Goal: Transaction & Acquisition: Book appointment/travel/reservation

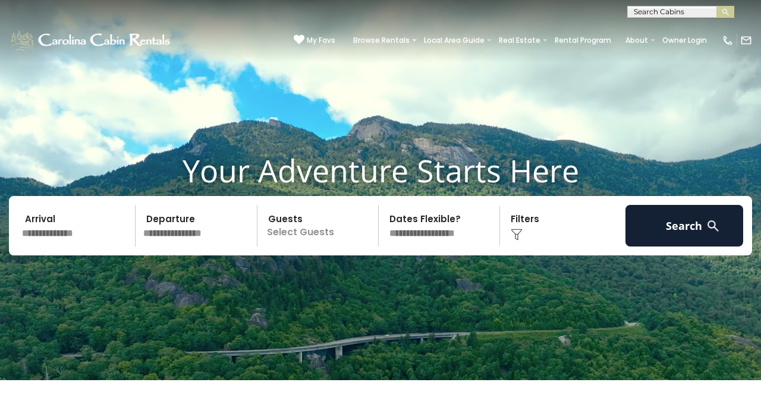
click at [78, 247] on input "text" at bounding box center [77, 226] width 118 height 42
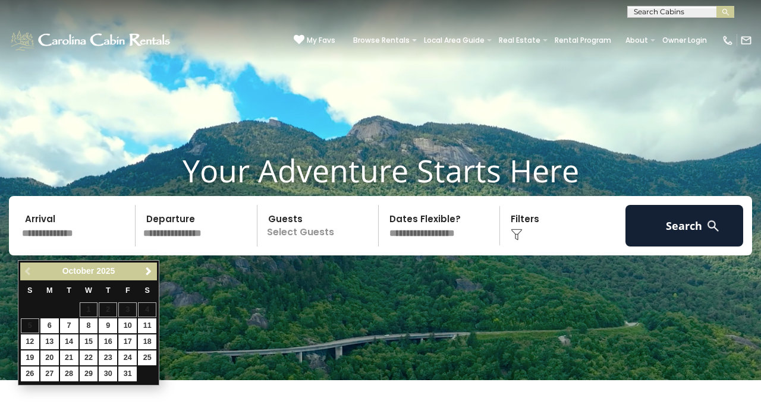
click at [132, 337] on link "17" at bounding box center [127, 342] width 18 height 15
type input "********"
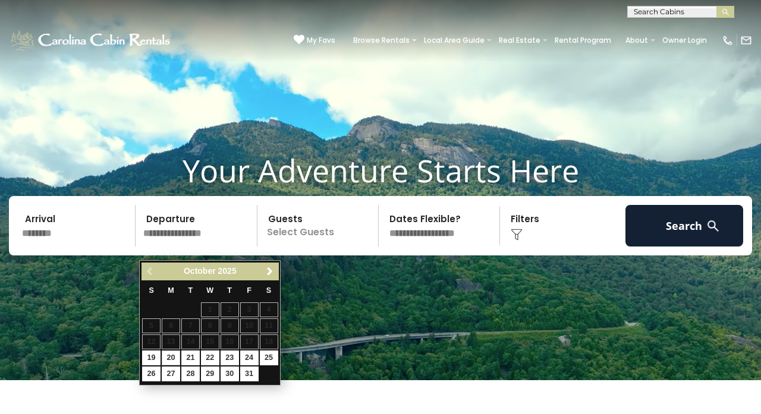
click at [169, 355] on link "20" at bounding box center [171, 358] width 18 height 15
type input "********"
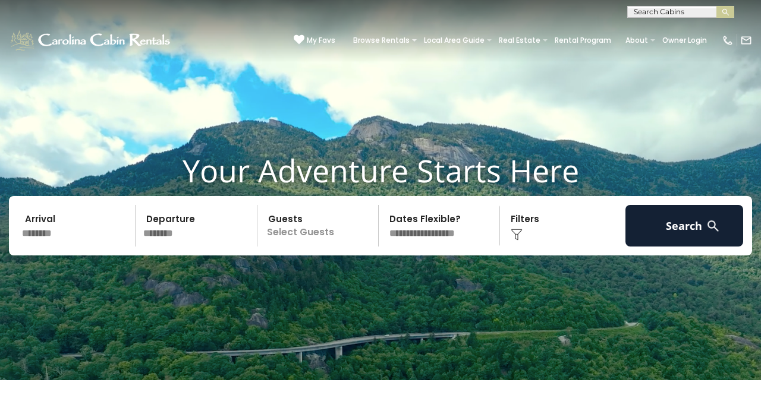
click at [301, 235] on p "Select Guests" at bounding box center [319, 226] width 117 height 42
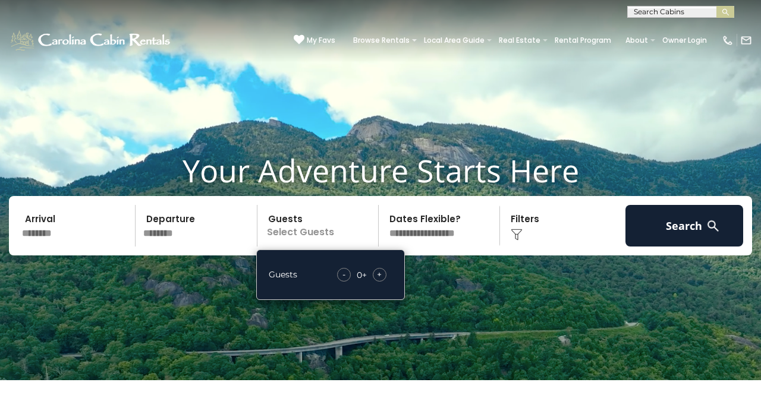
click at [382, 281] on span "+" at bounding box center [379, 275] width 5 height 12
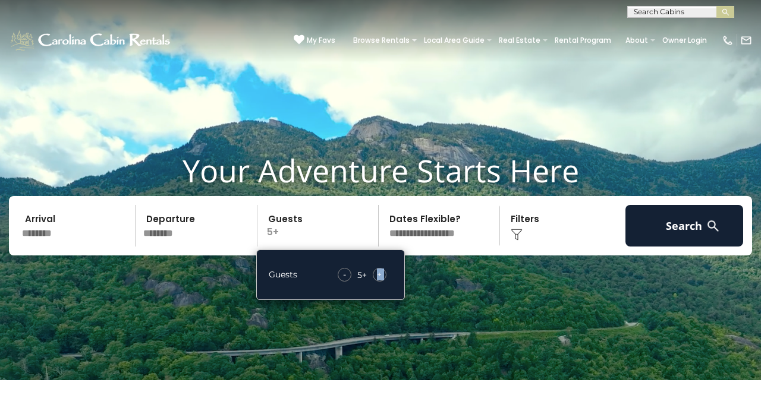
click at [382, 281] on span "+" at bounding box center [379, 275] width 5 height 12
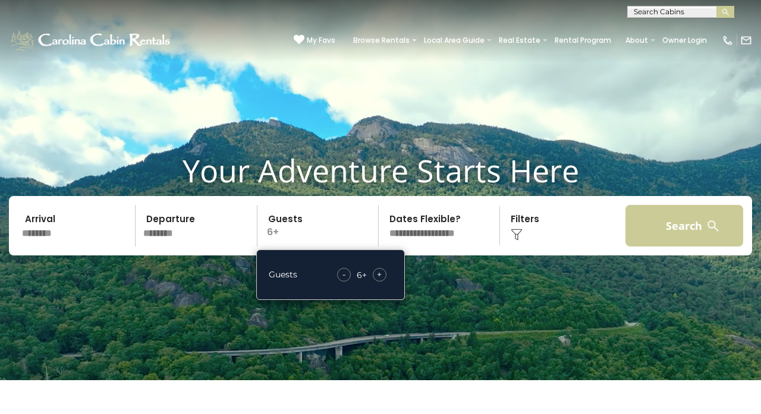
click at [683, 237] on button "Search" at bounding box center [684, 226] width 118 height 42
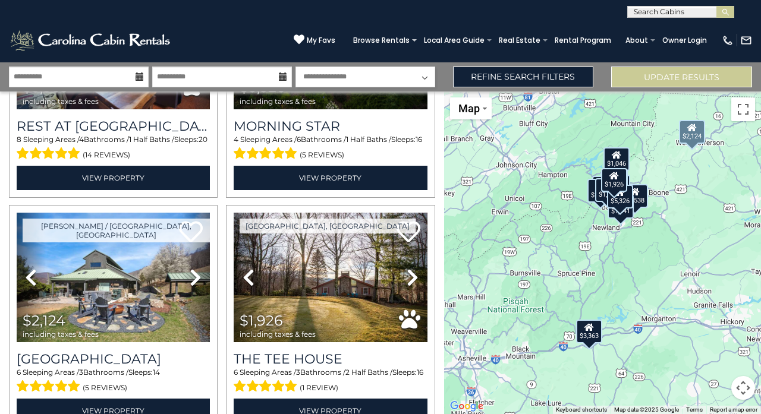
scroll to position [160, 0]
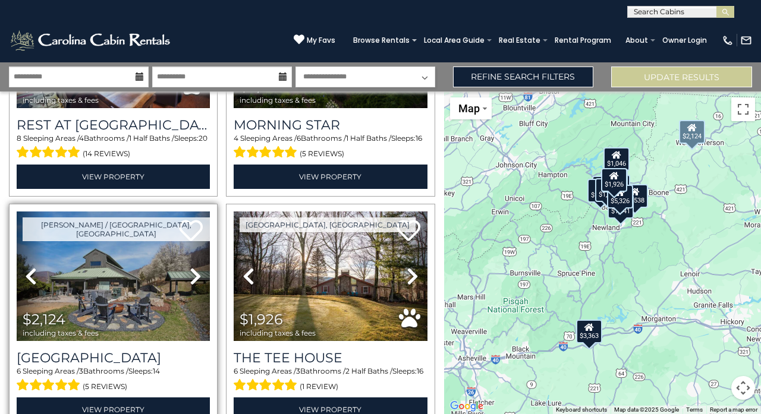
click at [190, 278] on icon at bounding box center [196, 276] width 12 height 19
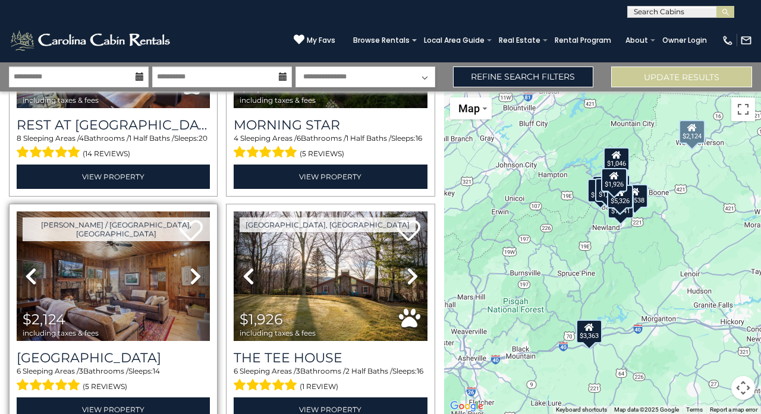
click at [190, 278] on icon at bounding box center [196, 276] width 12 height 19
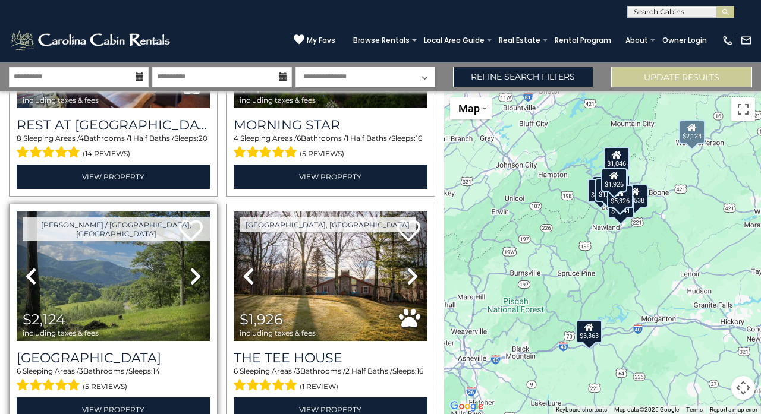
click at [190, 278] on icon at bounding box center [196, 276] width 12 height 19
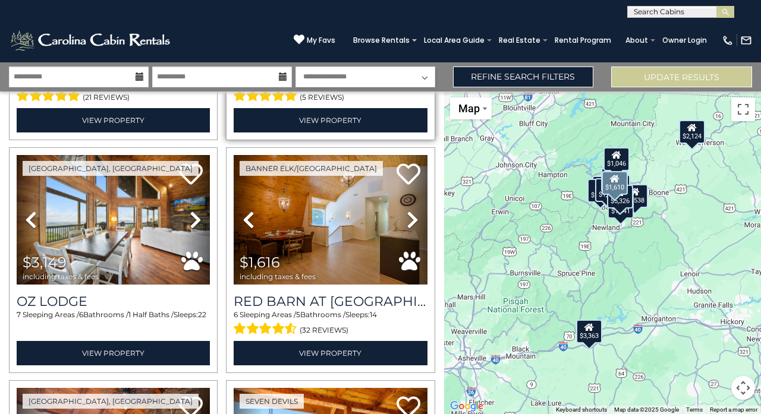
scroll to position [684, 0]
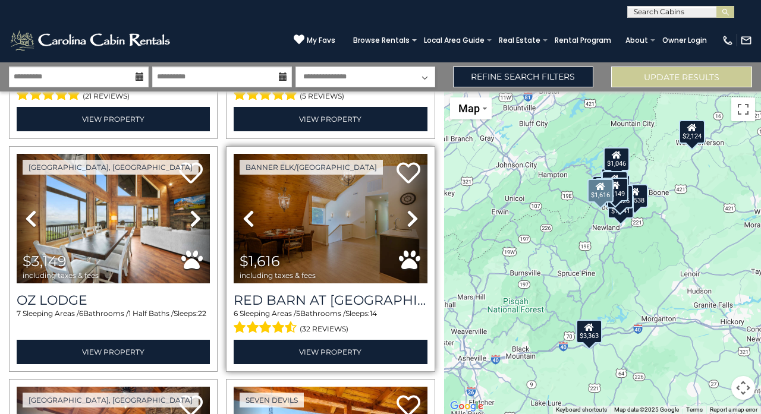
click at [335, 228] on img at bounding box center [330, 219] width 193 height 130
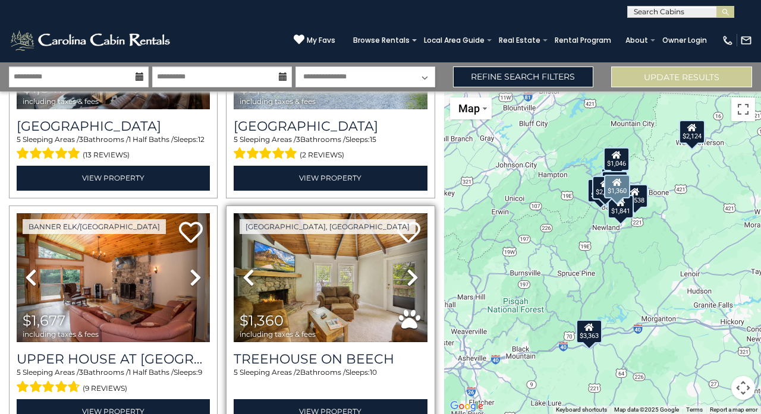
scroll to position [1365, 0]
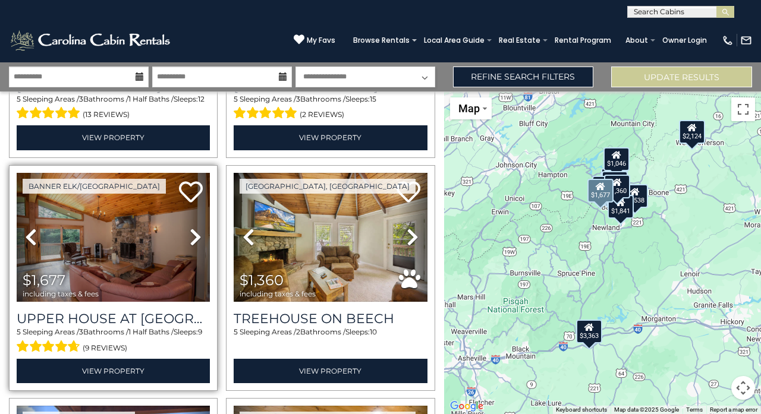
click at [138, 232] on img at bounding box center [113, 238] width 193 height 130
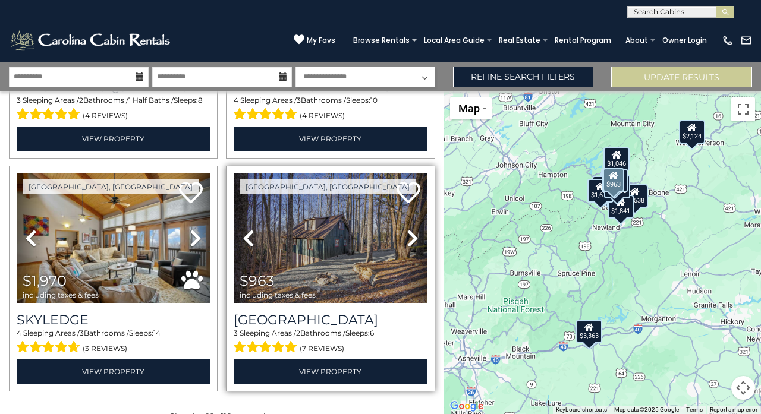
scroll to position [1827, 0]
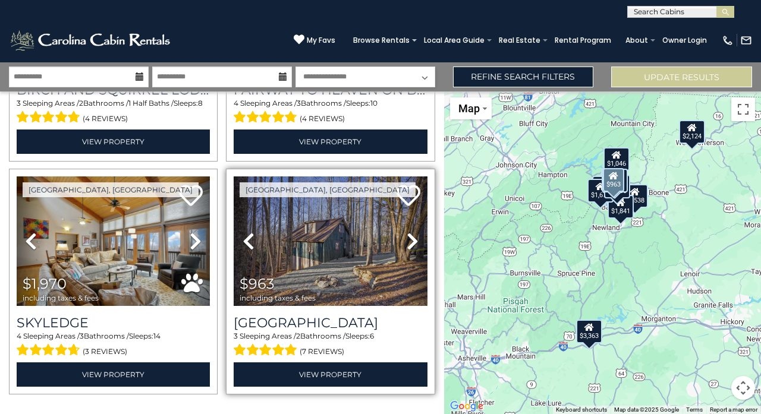
click at [413, 234] on icon at bounding box center [413, 241] width 12 height 19
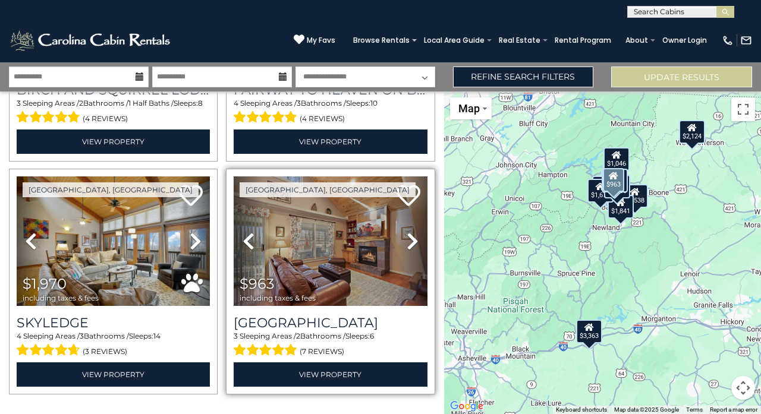
click at [332, 223] on img at bounding box center [330, 242] width 193 height 130
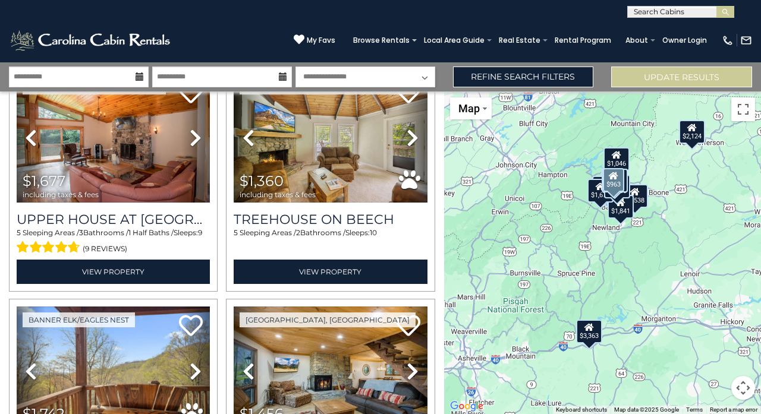
scroll to position [1372, 0]
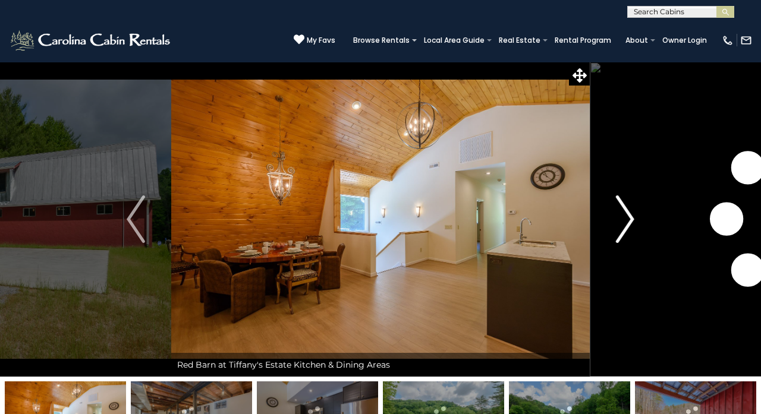
click at [625, 225] on img "Next" at bounding box center [625, 220] width 18 height 48
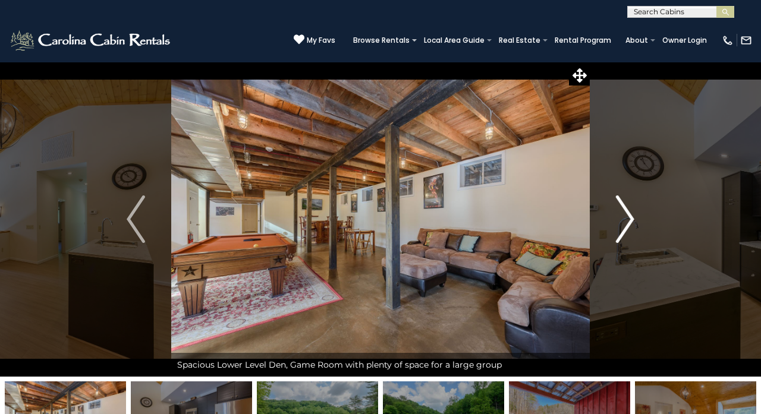
click at [625, 225] on img "Next" at bounding box center [625, 220] width 18 height 48
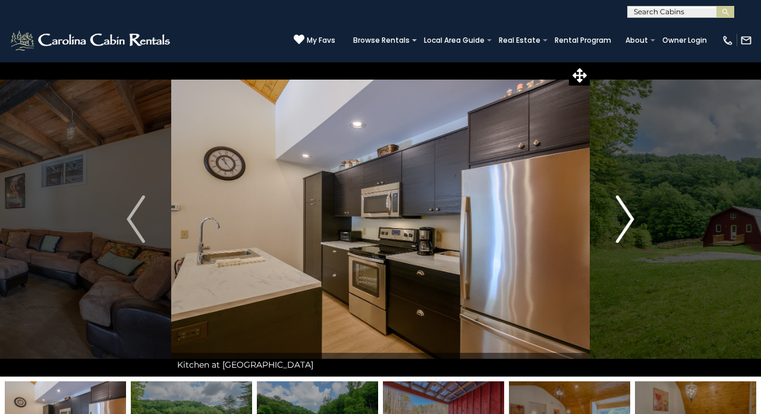
click at [625, 225] on img "Next" at bounding box center [625, 220] width 18 height 48
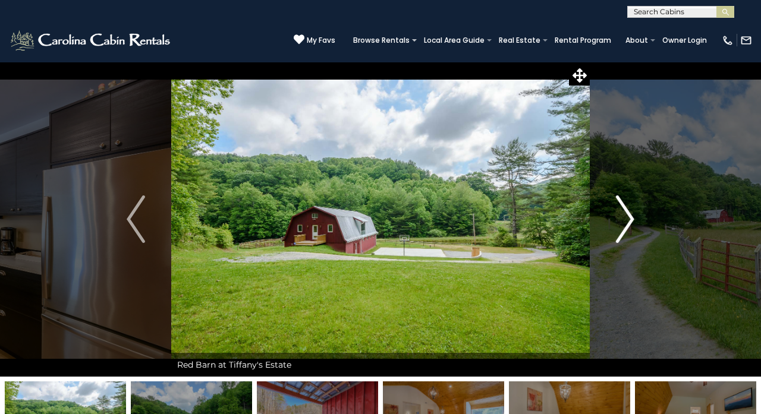
click at [625, 225] on img "Next" at bounding box center [625, 220] width 18 height 48
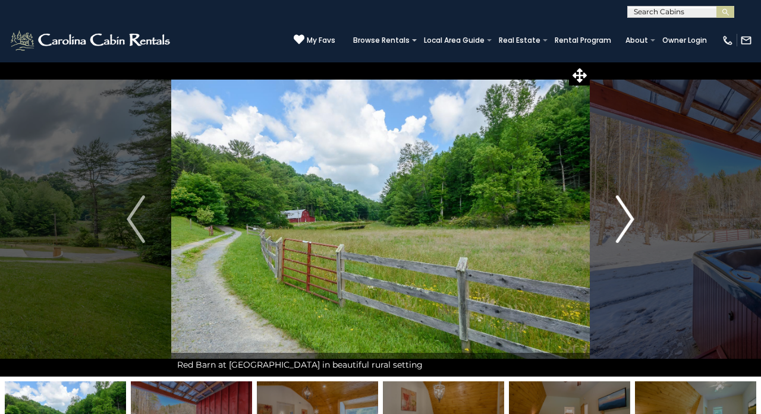
click at [625, 225] on img "Next" at bounding box center [625, 220] width 18 height 48
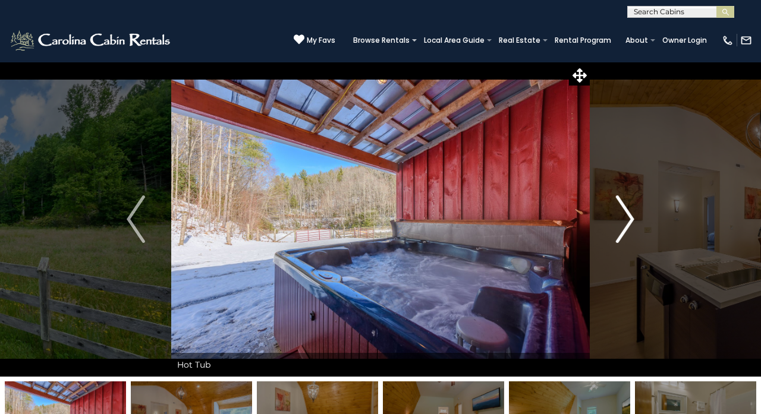
click at [625, 225] on img "Next" at bounding box center [625, 220] width 18 height 48
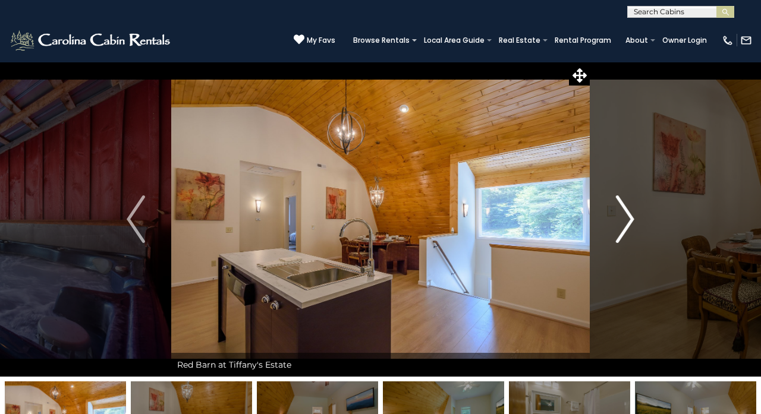
click at [625, 225] on img "Next" at bounding box center [625, 220] width 18 height 48
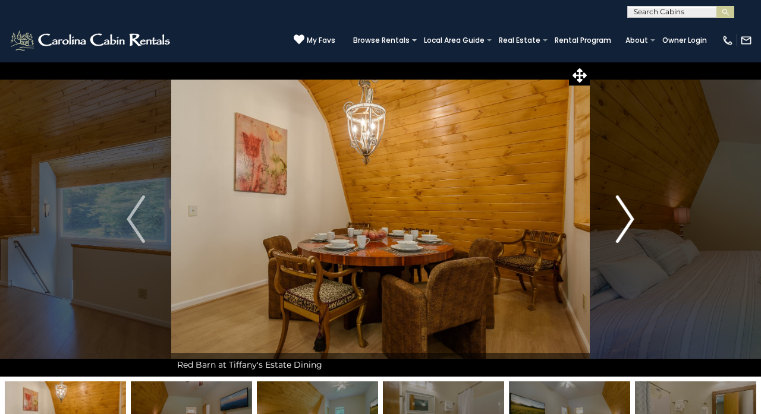
click at [625, 225] on img "Next" at bounding box center [625, 220] width 18 height 48
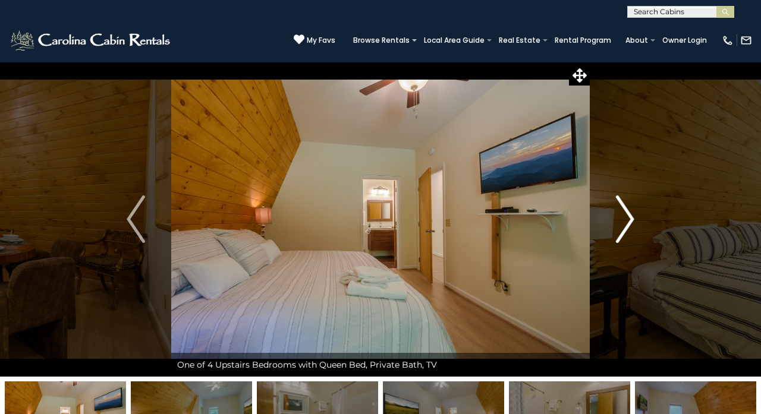
click at [625, 225] on img "Next" at bounding box center [625, 220] width 18 height 48
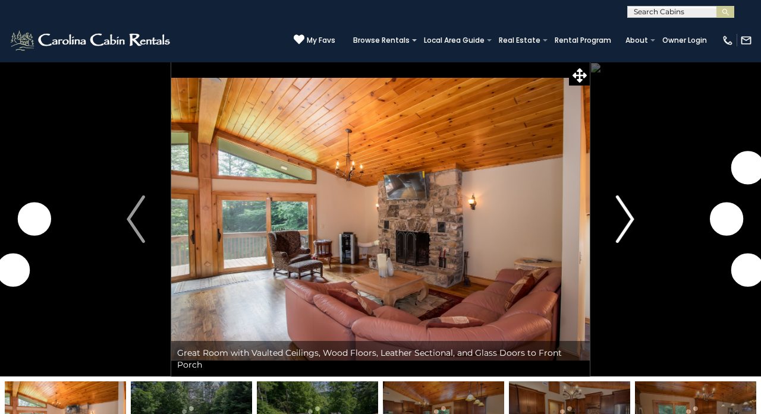
click at [623, 225] on img "Next" at bounding box center [625, 220] width 18 height 48
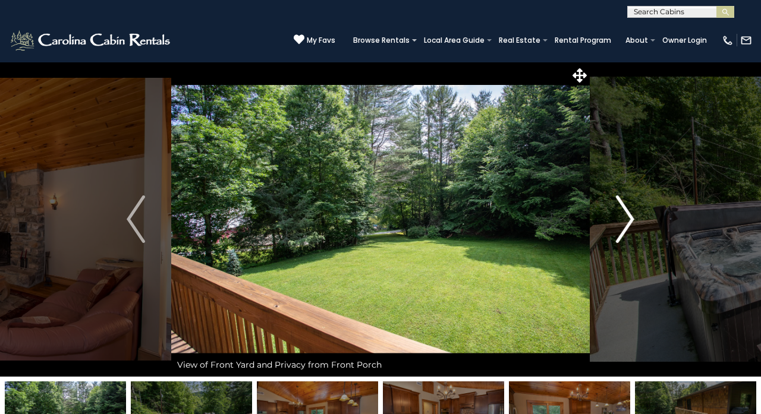
click at [630, 218] on img "Next" at bounding box center [625, 220] width 18 height 48
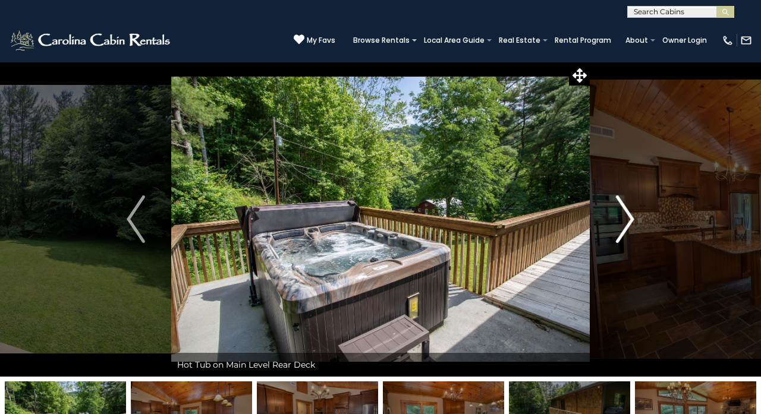
click at [630, 218] on img "Next" at bounding box center [625, 220] width 18 height 48
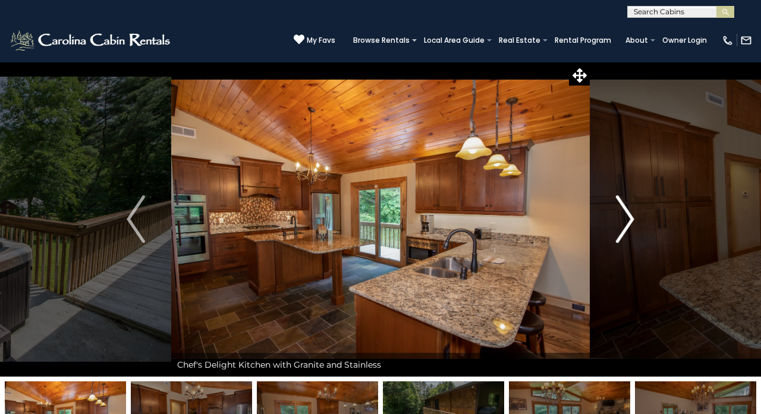
click at [630, 218] on img "Next" at bounding box center [625, 220] width 18 height 48
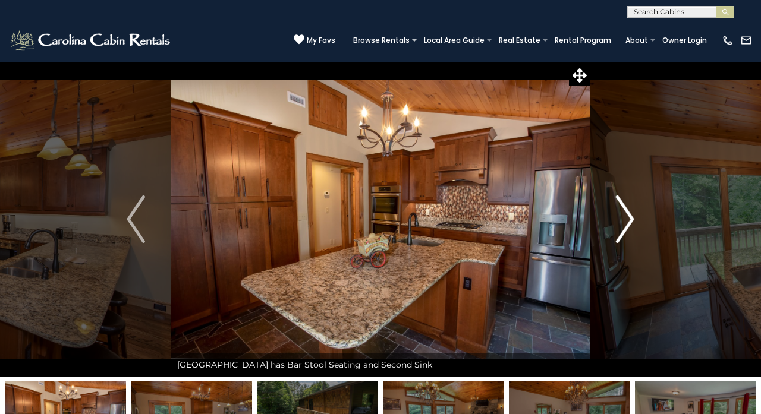
click at [630, 218] on img "Next" at bounding box center [625, 220] width 18 height 48
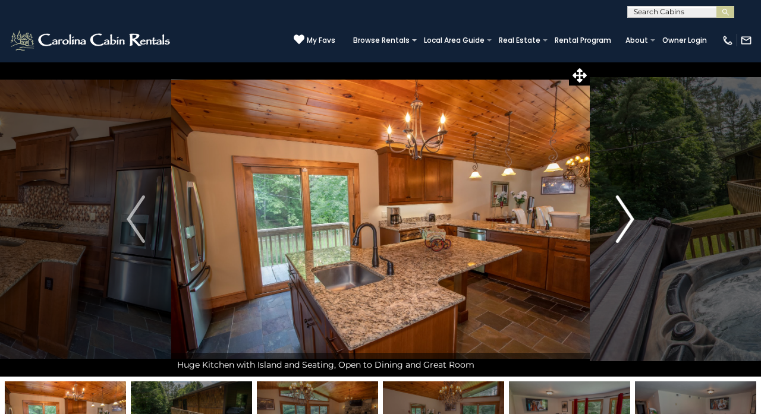
click at [630, 218] on img "Next" at bounding box center [625, 220] width 18 height 48
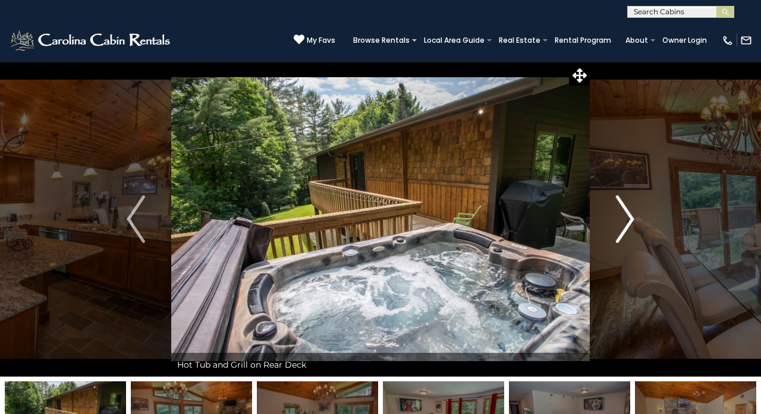
click at [630, 218] on img "Next" at bounding box center [625, 220] width 18 height 48
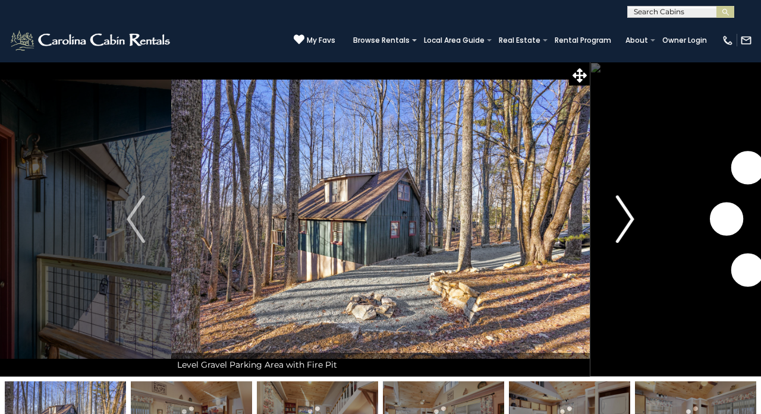
click at [625, 231] on img "Next" at bounding box center [625, 220] width 18 height 48
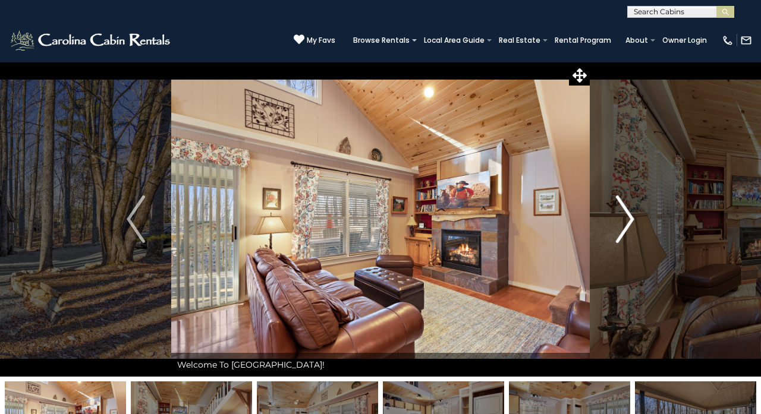
click at [627, 225] on img "Next" at bounding box center [625, 220] width 18 height 48
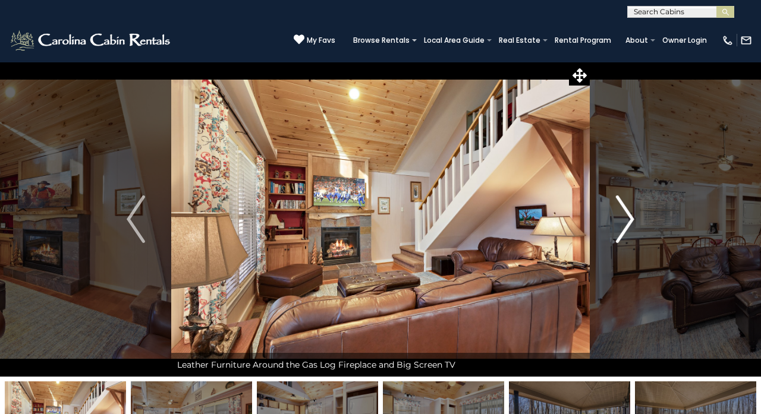
click at [627, 225] on img "Next" at bounding box center [625, 220] width 18 height 48
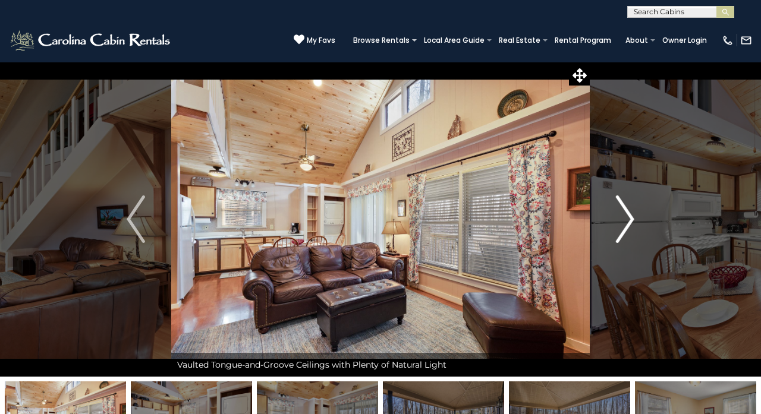
click at [627, 225] on img "Next" at bounding box center [625, 220] width 18 height 48
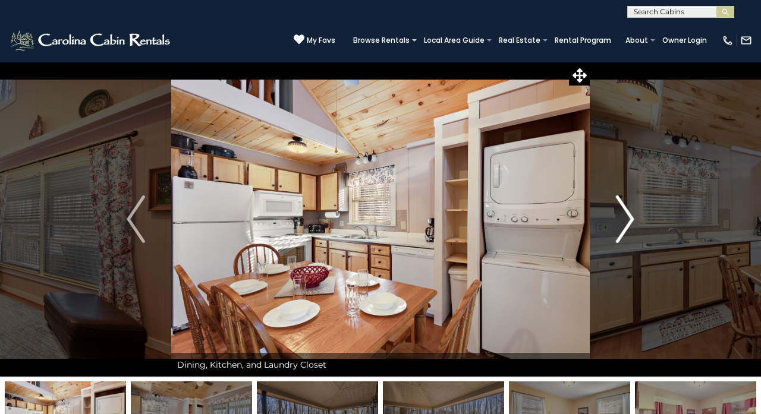
click at [627, 225] on img "Next" at bounding box center [625, 220] width 18 height 48
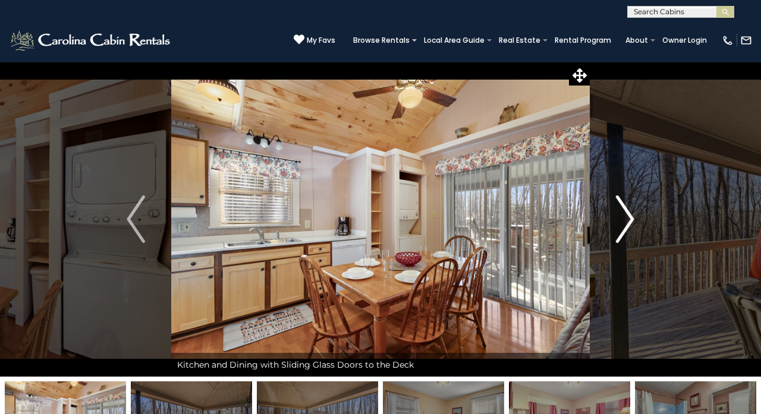
click at [627, 225] on img "Next" at bounding box center [625, 220] width 18 height 48
